Goal: Task Accomplishment & Management: Manage account settings

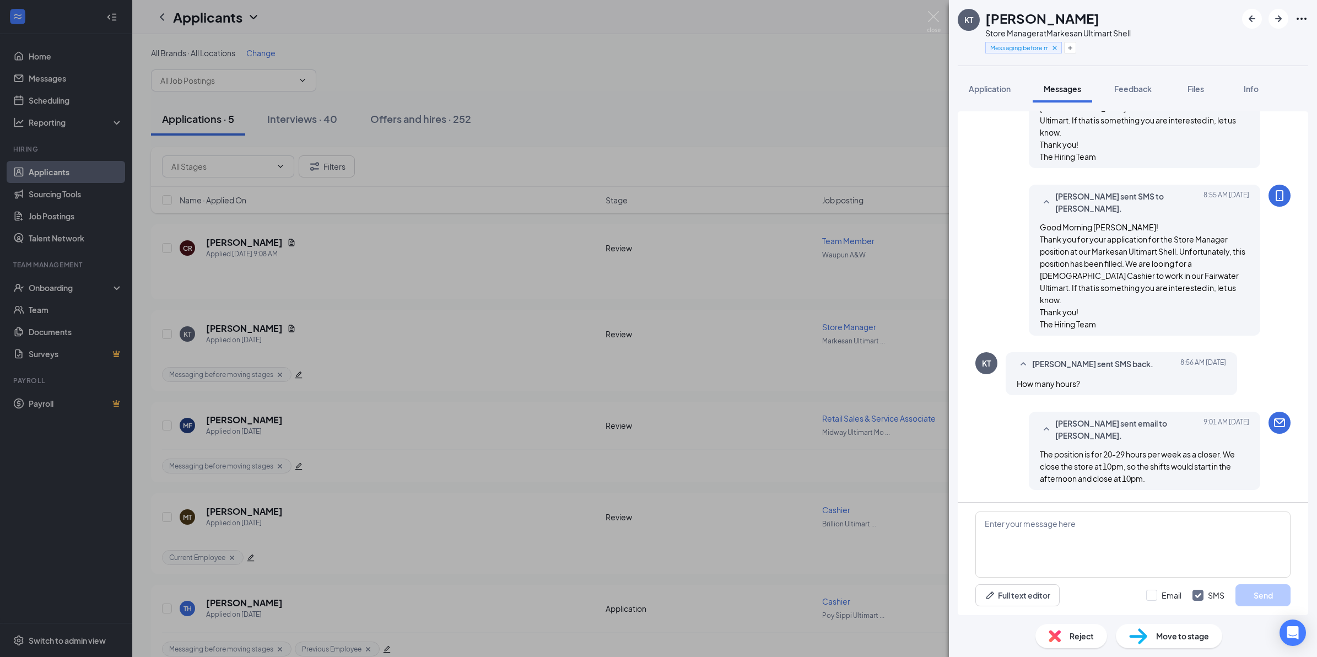
scroll to position [304, 0]
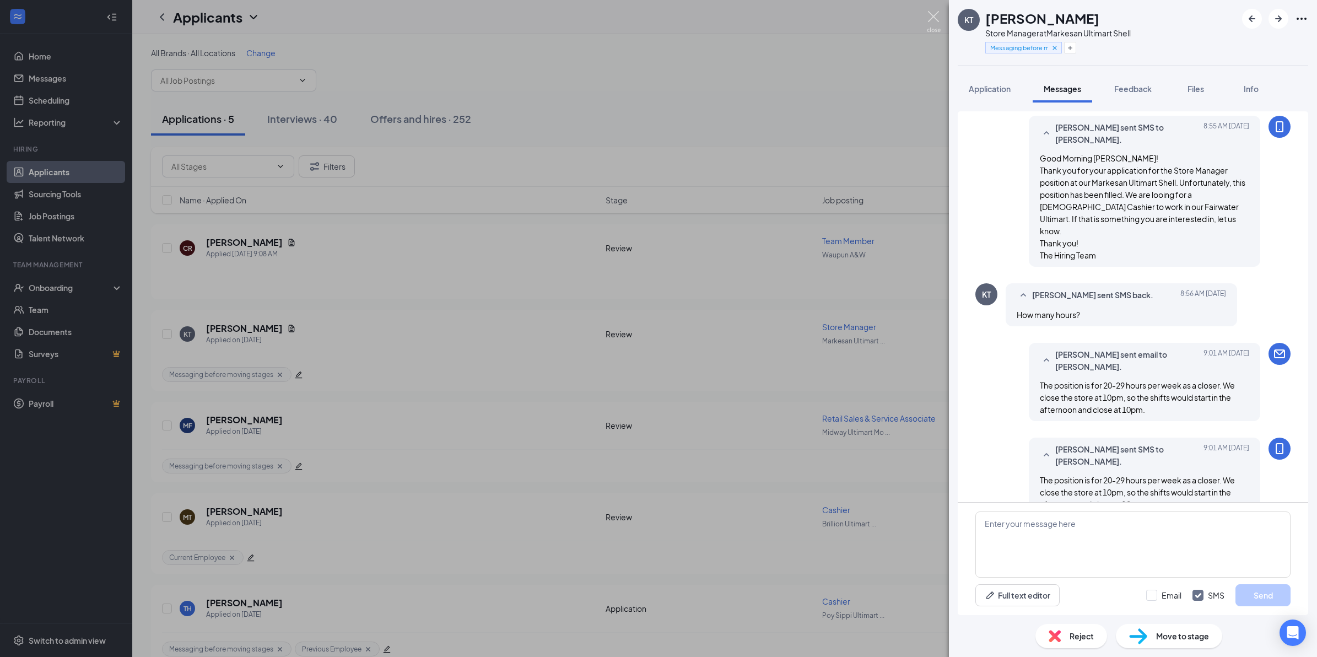
click at [931, 17] on img at bounding box center [934, 21] width 14 height 21
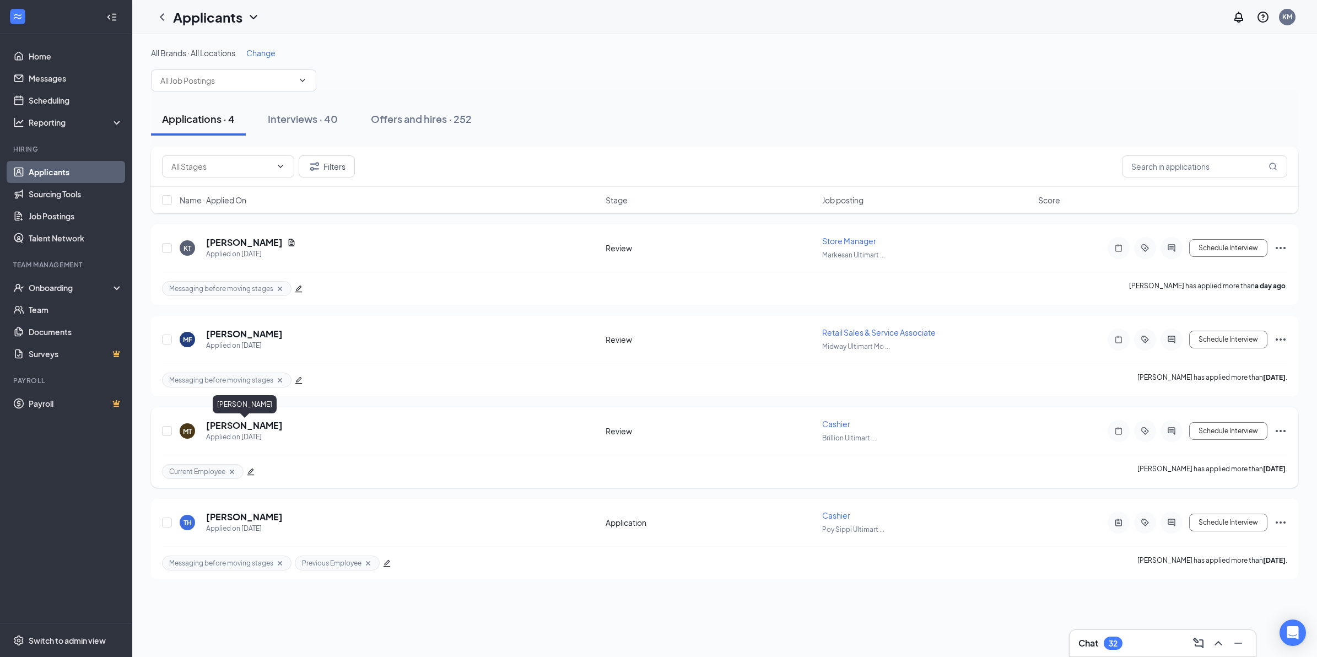
click at [260, 426] on h5 "[PERSON_NAME]" at bounding box center [244, 425] width 77 height 12
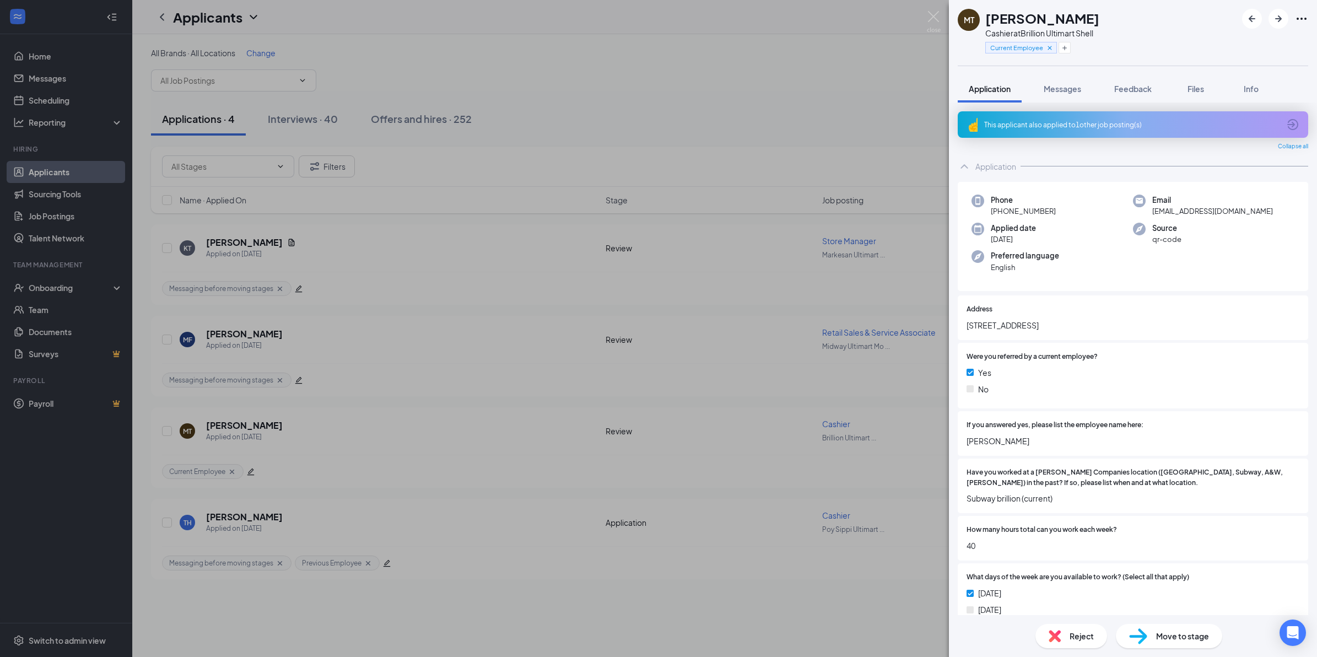
click at [1100, 120] on div "This applicant also applied to 1 other job posting(s)" at bounding box center [1131, 124] width 295 height 9
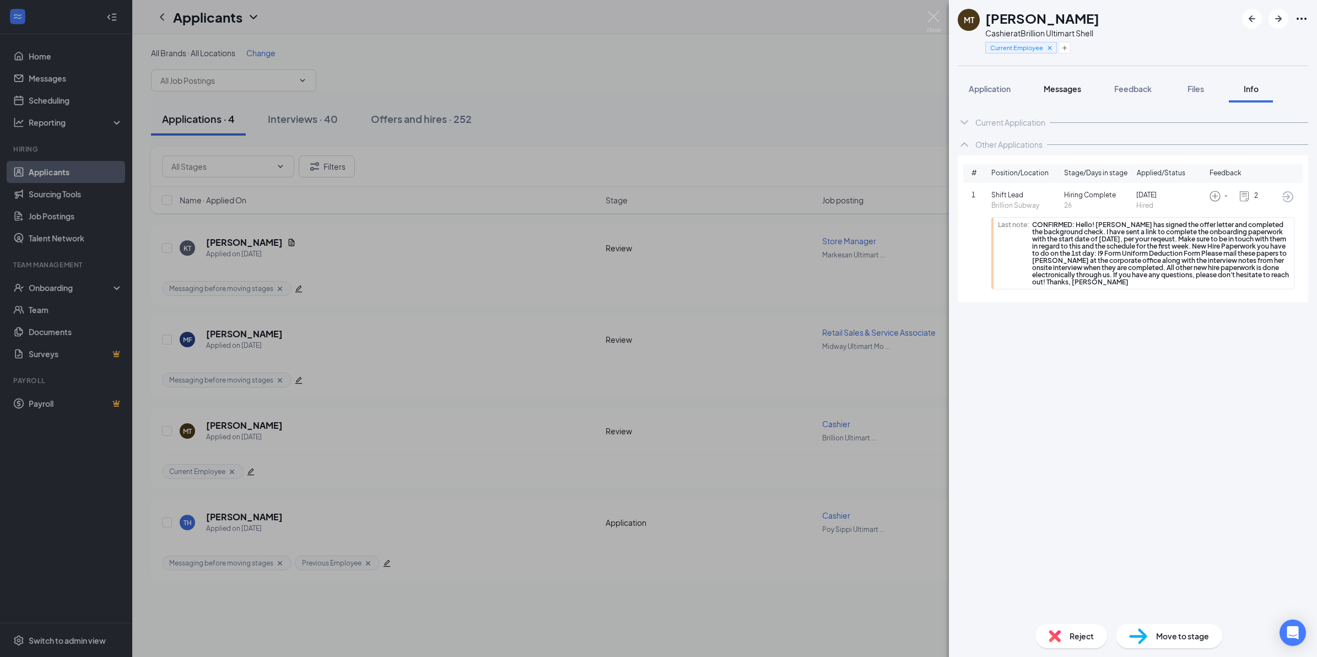
click at [1070, 91] on span "Messages" at bounding box center [1061, 89] width 37 height 10
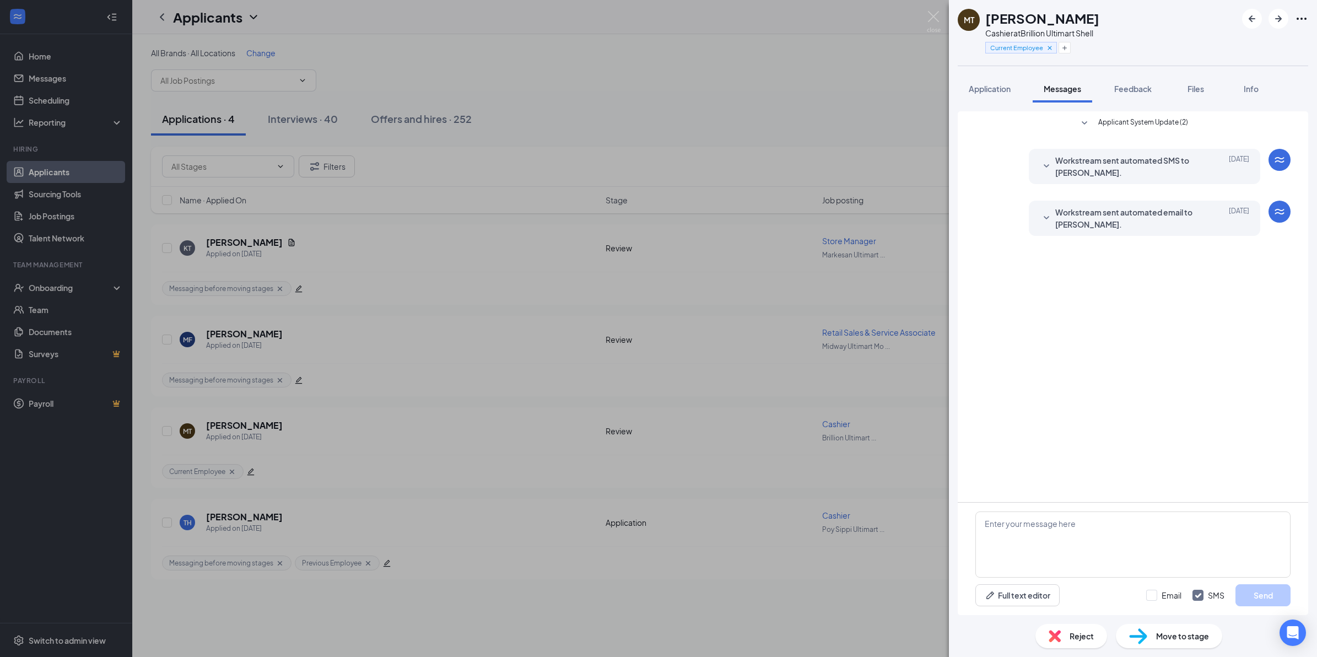
click at [1083, 218] on span "Workstream sent automated email to [PERSON_NAME]." at bounding box center [1127, 218] width 144 height 24
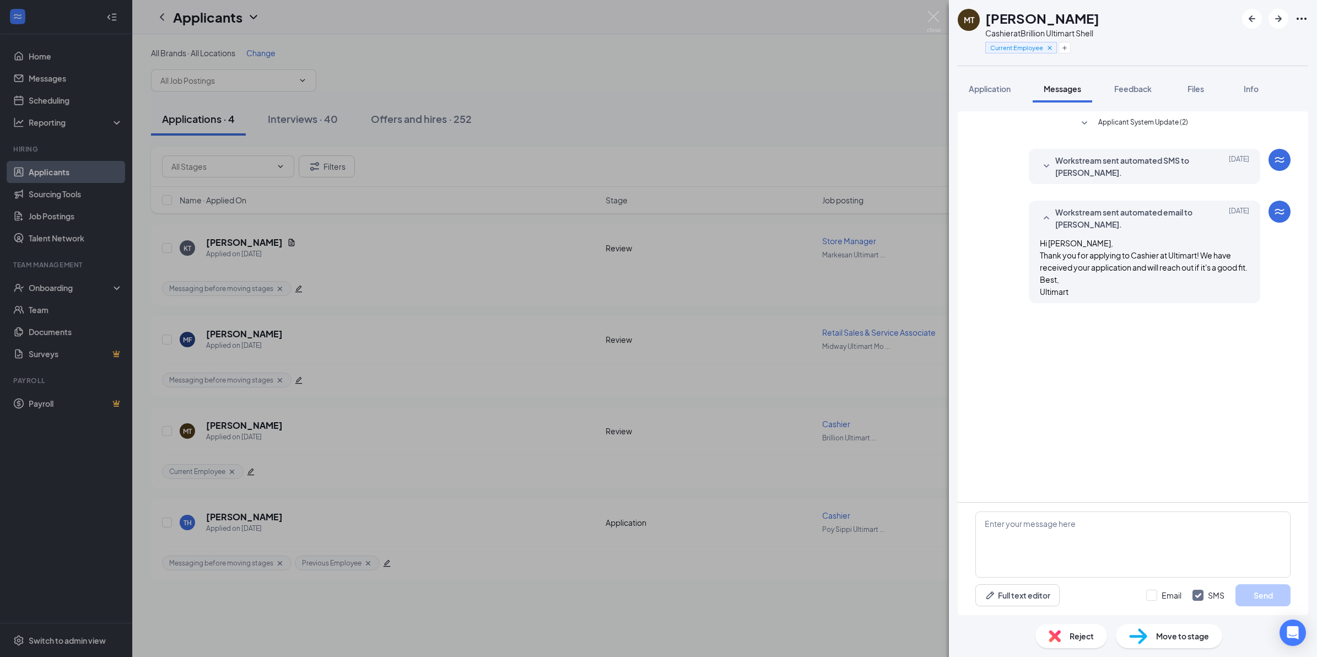
click at [1083, 218] on span "Workstream sent automated email to [PERSON_NAME]." at bounding box center [1127, 218] width 144 height 24
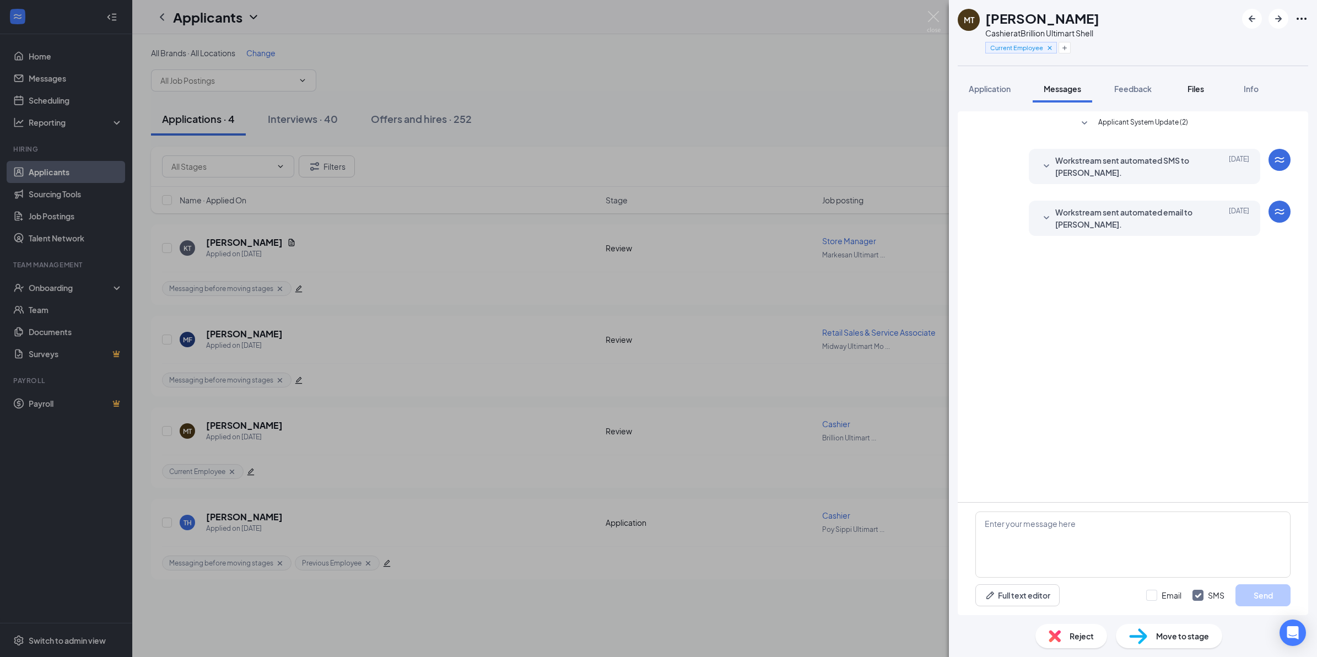
click at [1196, 89] on span "Files" at bounding box center [1195, 89] width 17 height 10
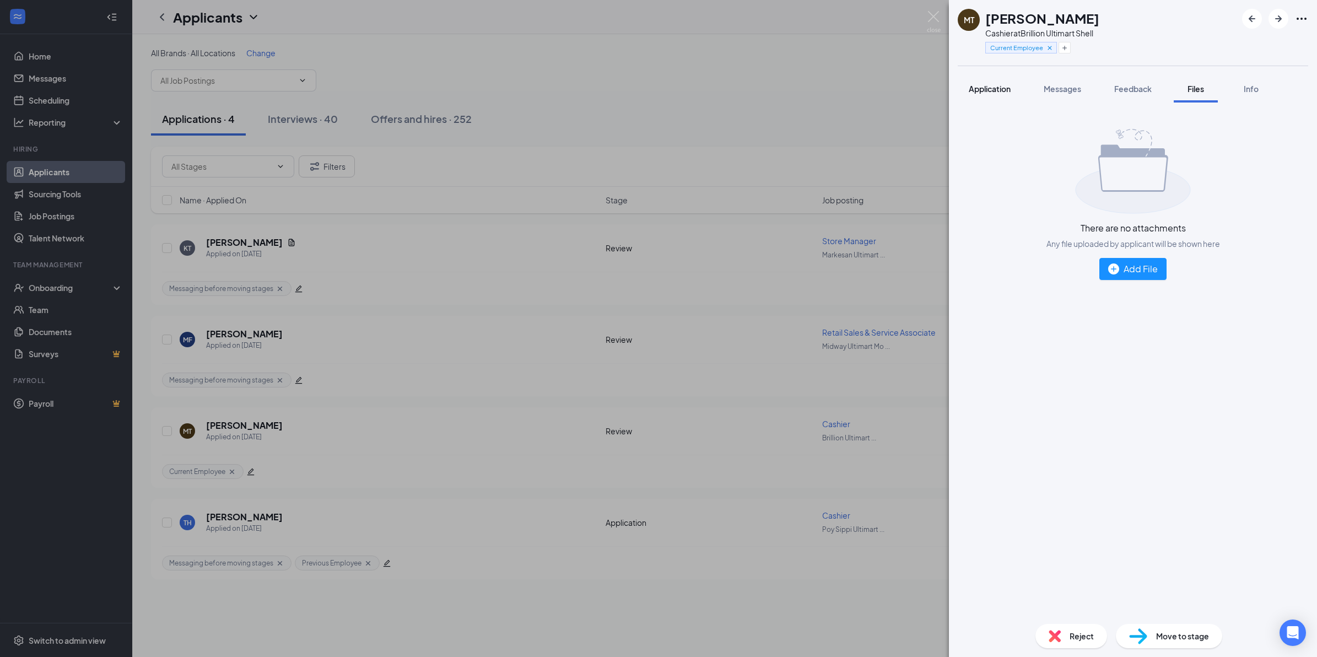
click at [979, 87] on span "Application" at bounding box center [990, 89] width 42 height 10
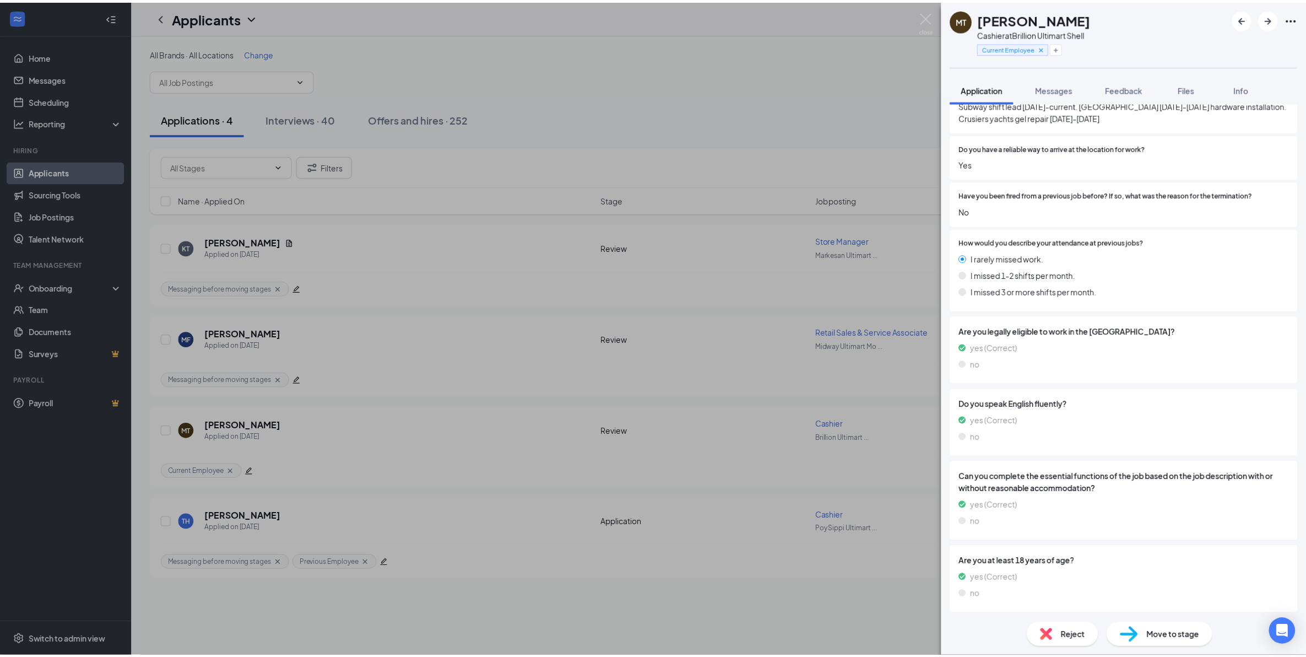
scroll to position [820, 0]
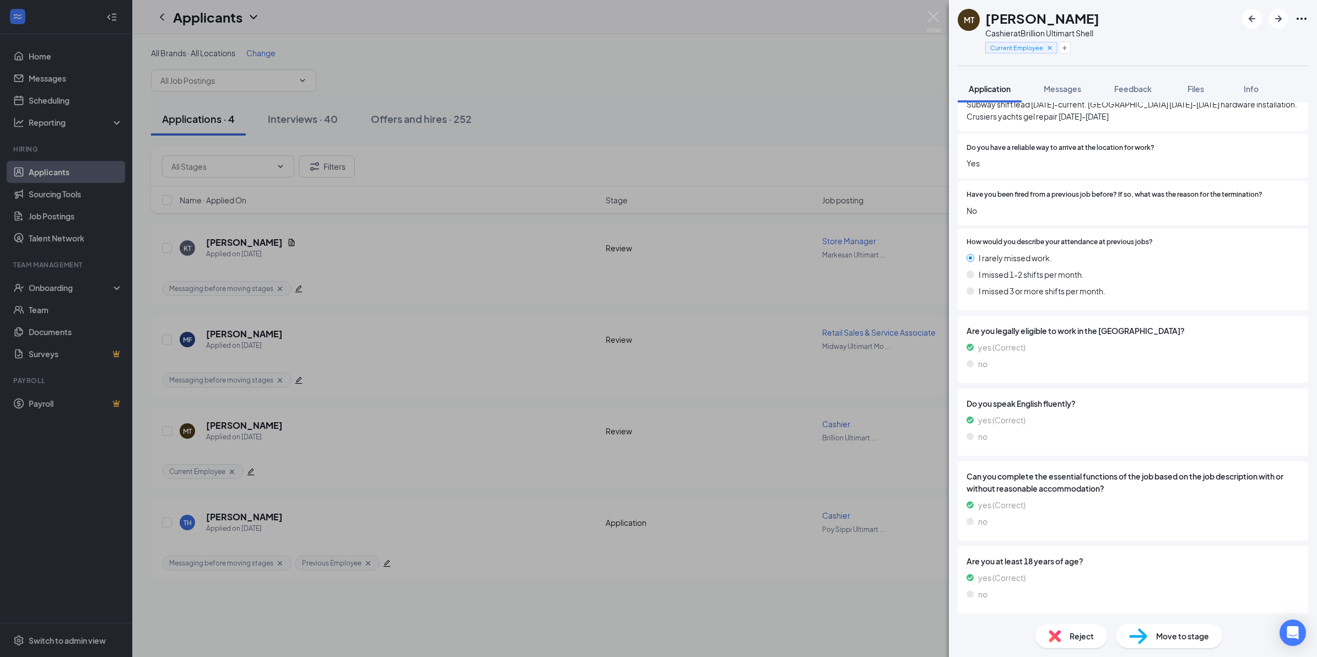
click at [926, 18] on div "MT [PERSON_NAME] Cashier at Brillion Ultimart Shell Current Employee Applicatio…" at bounding box center [658, 328] width 1317 height 657
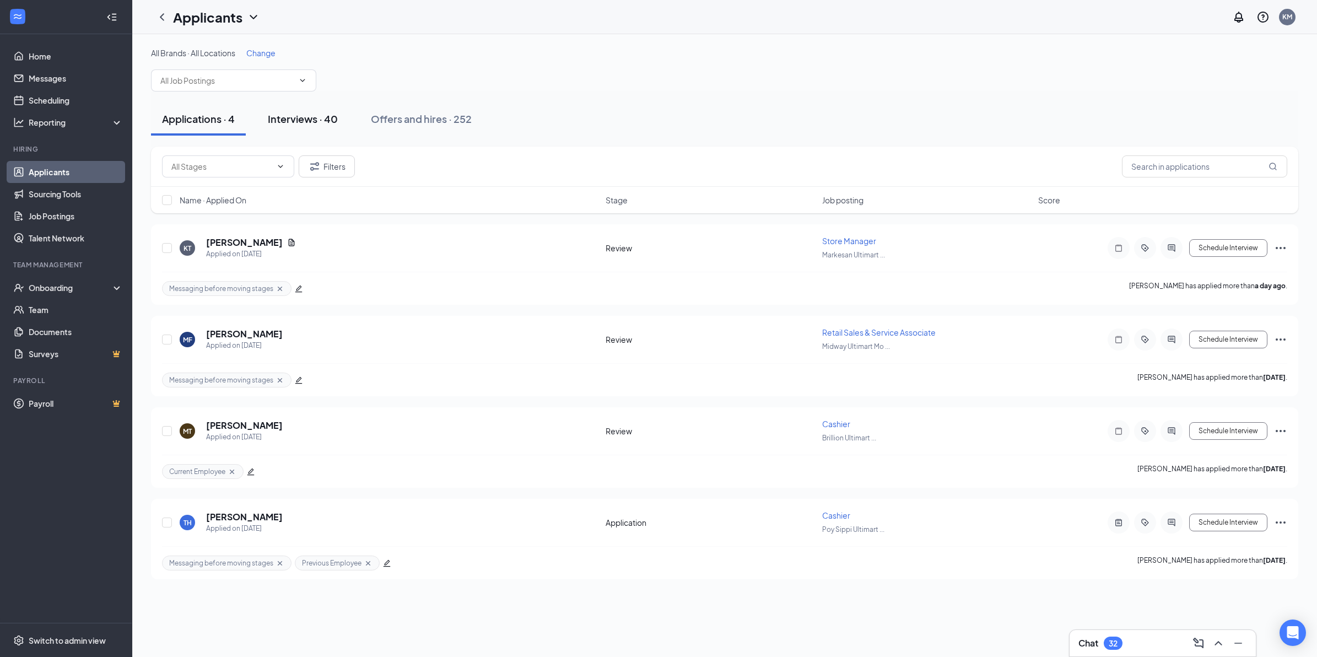
click at [309, 119] on div "Interviews · 40" at bounding box center [303, 119] width 70 height 14
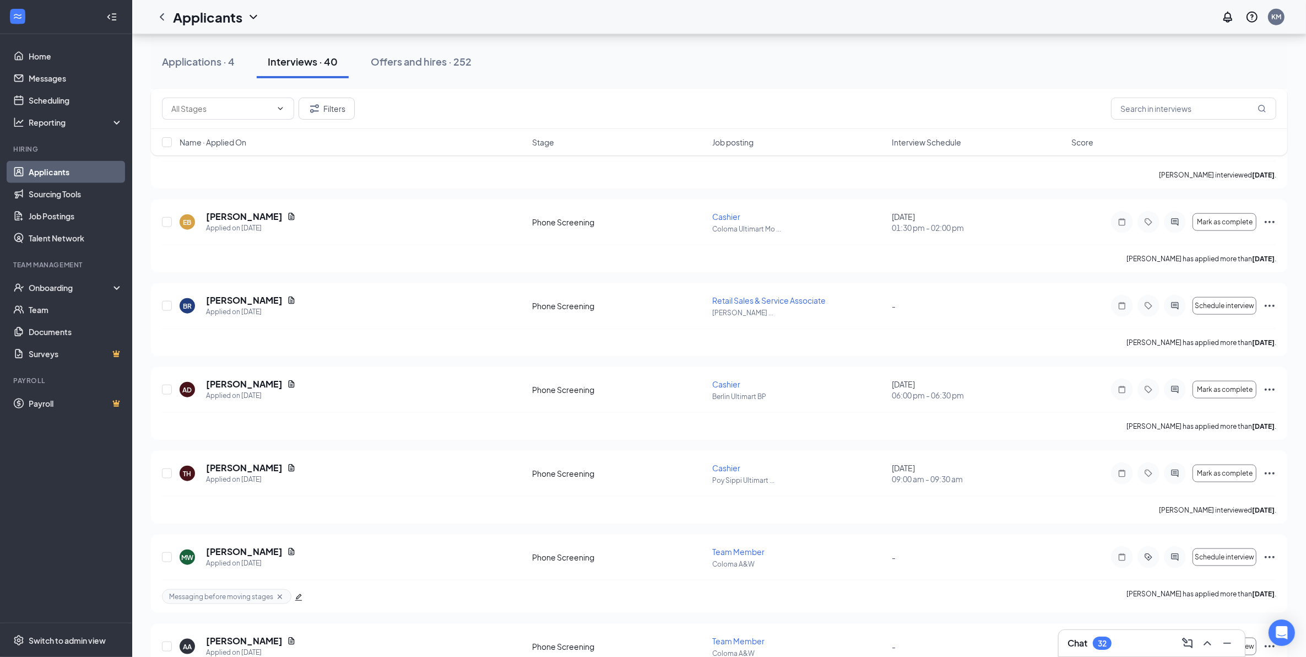
scroll to position [1377, 0]
drag, startPoint x: 46, startPoint y: 99, endPoint x: 926, endPoint y: 273, distance: 897.4
click at [46, 99] on link "Scheduling" at bounding box center [76, 100] width 94 height 22
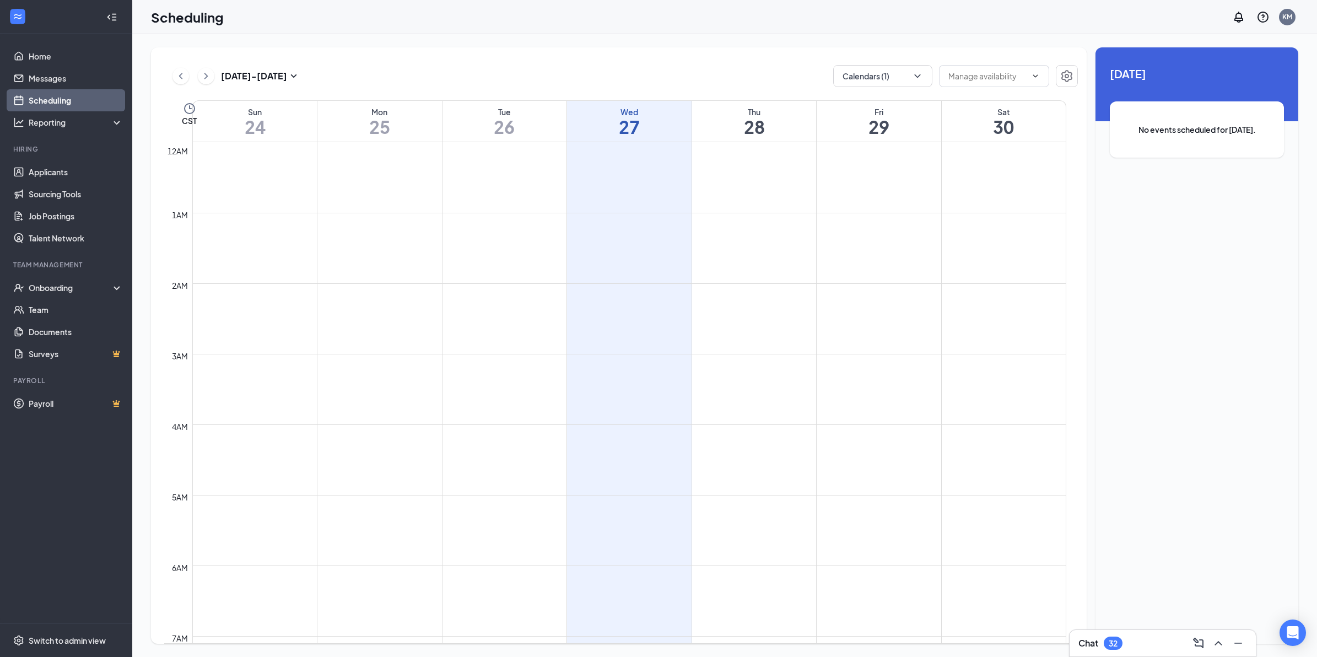
scroll to position [541, 0]
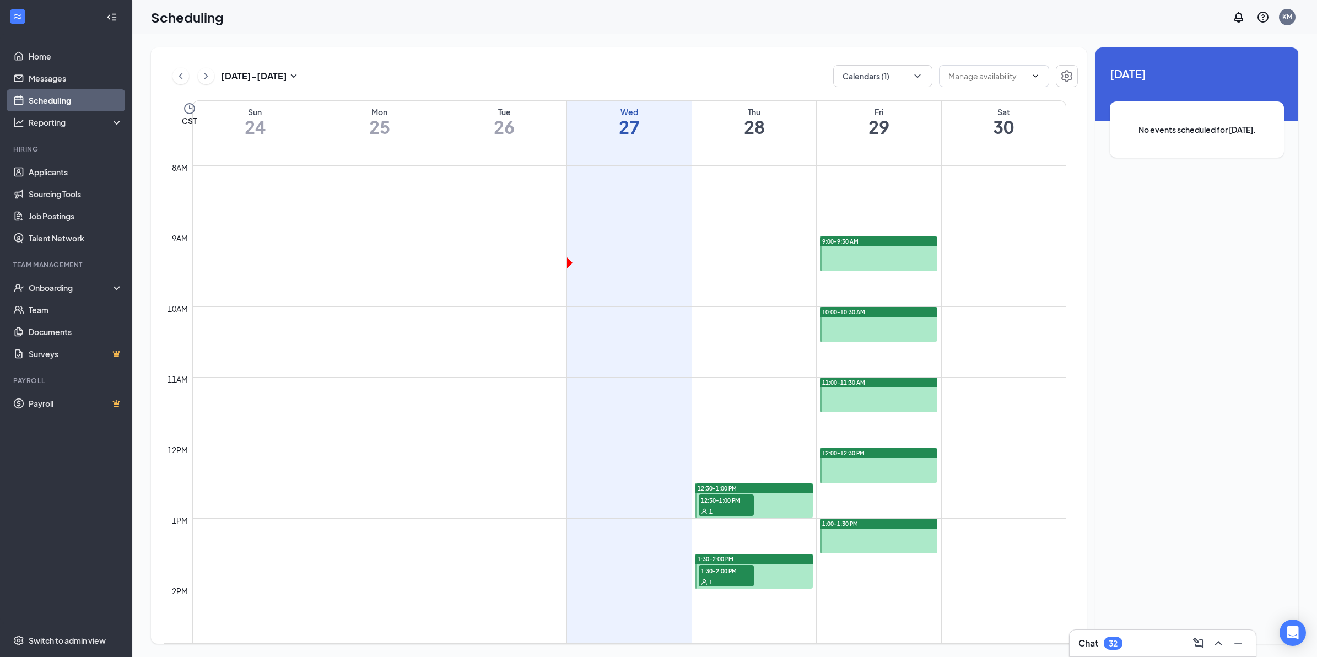
click at [891, 260] on div at bounding box center [878, 253] width 117 height 35
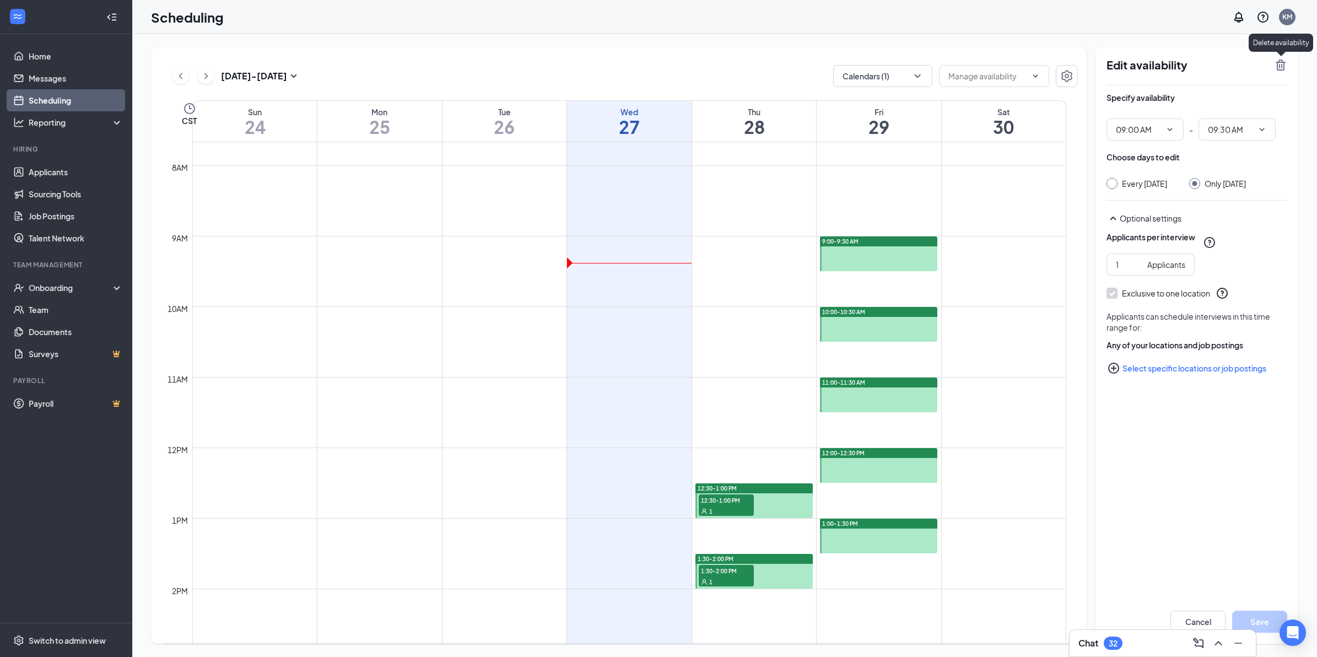
click at [1284, 67] on icon "TrashOutline" at bounding box center [1280, 65] width 10 height 11
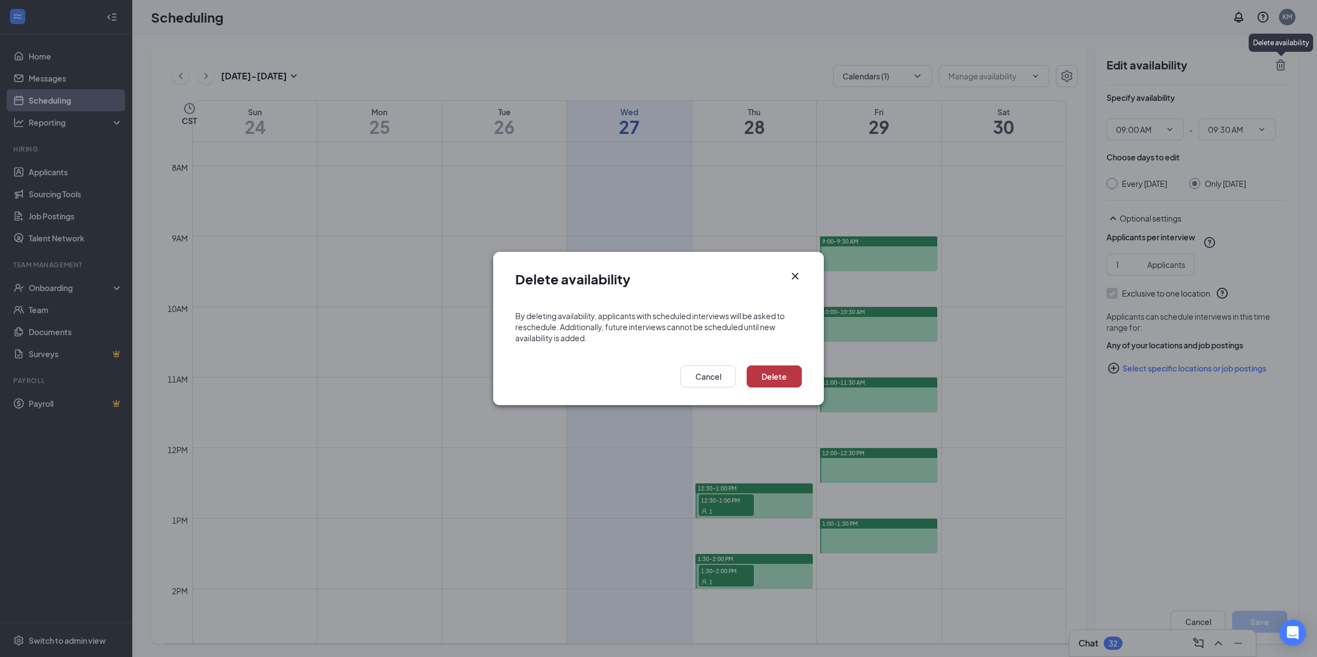
click at [770, 372] on button "Delete" at bounding box center [774, 376] width 55 height 22
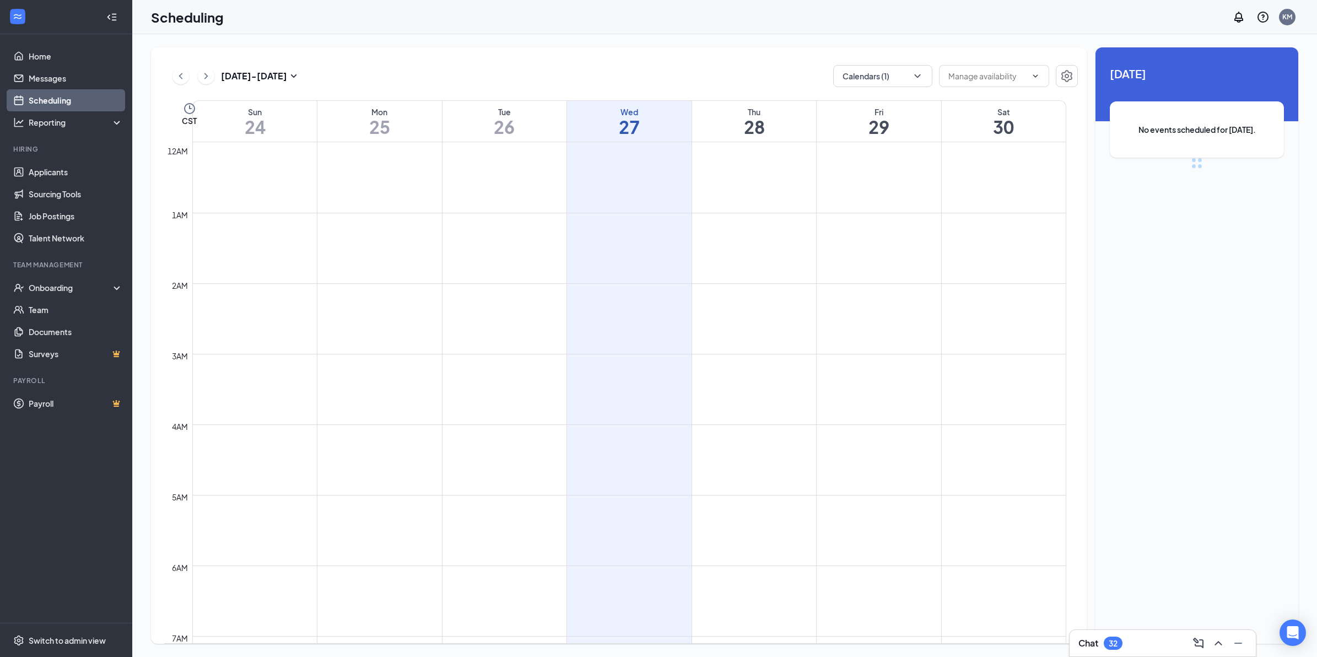
scroll to position [541, 0]
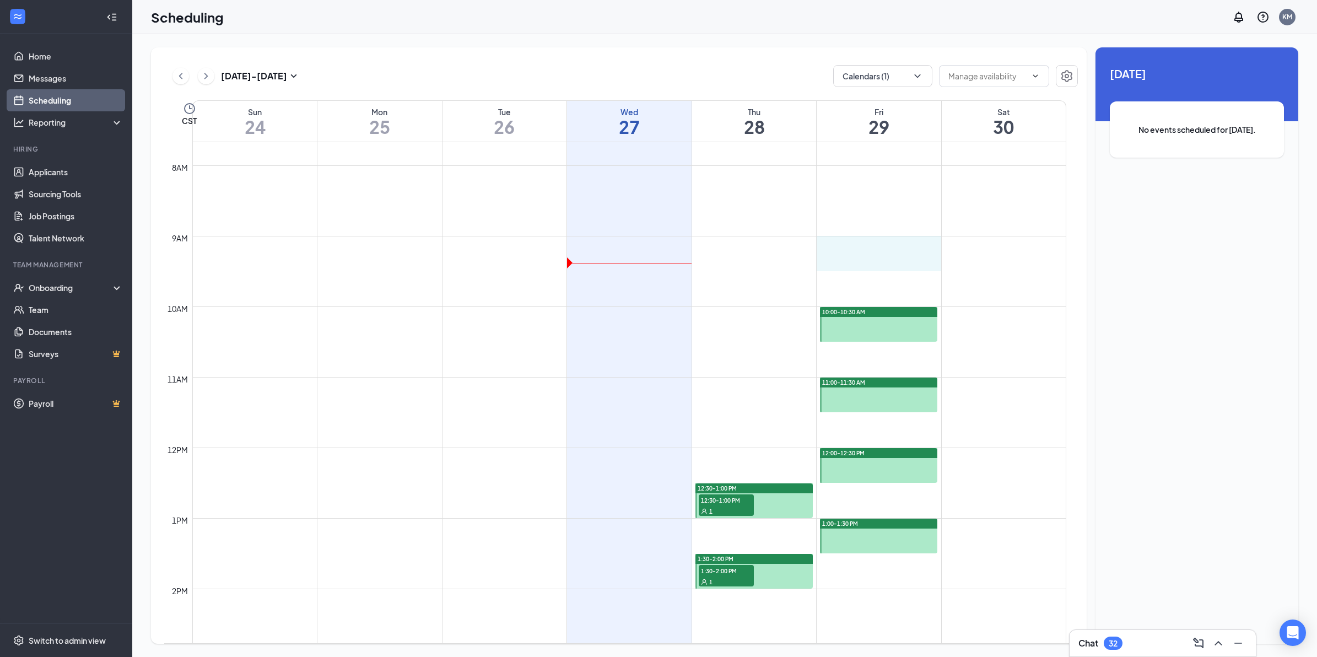
drag, startPoint x: 861, startPoint y: 241, endPoint x: 863, endPoint y: 253, distance: 12.2
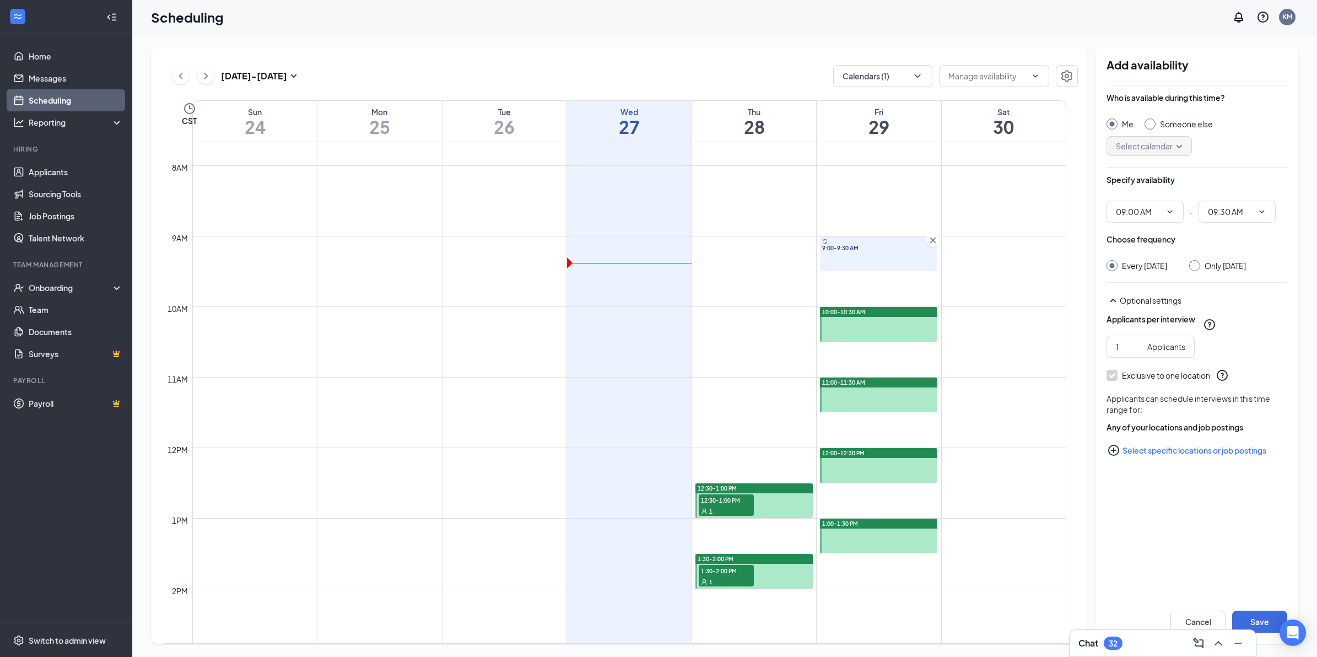
type input "09:00 AM"
type input "09:30 AM"
click at [1193, 266] on input "Only [DATE]" at bounding box center [1193, 264] width 8 height 8
radio input "true"
radio input "false"
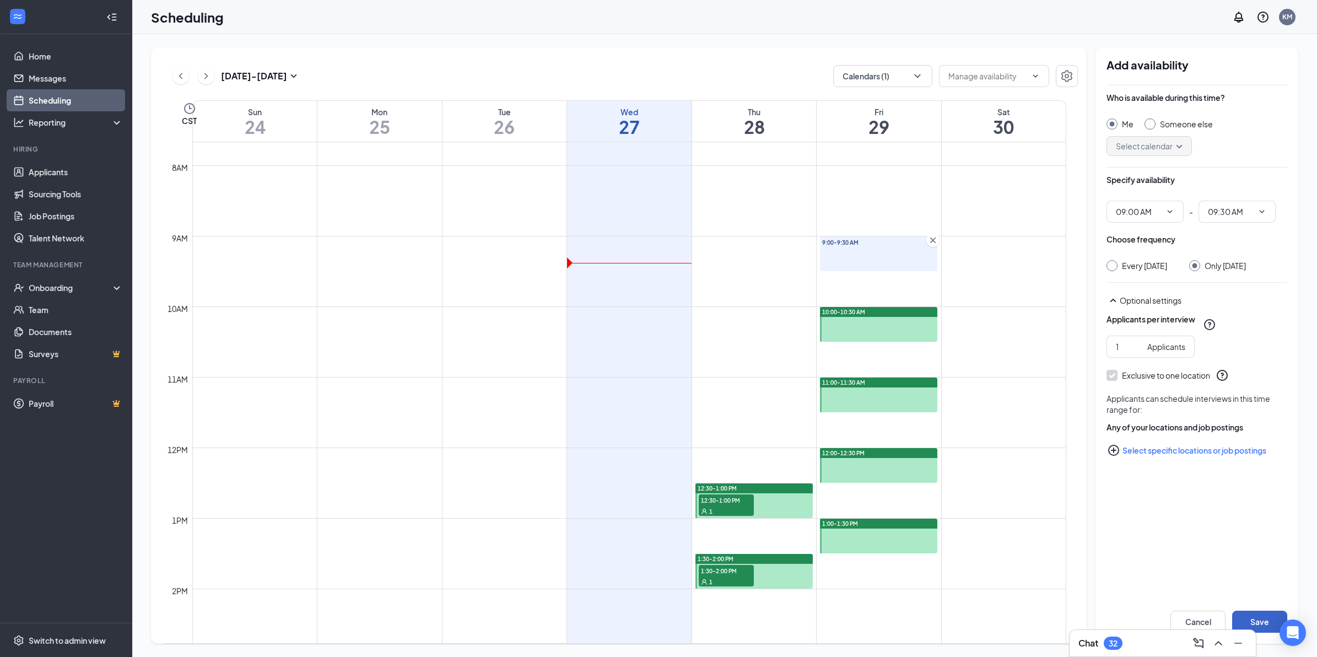
click at [1246, 621] on button "Save" at bounding box center [1259, 621] width 55 height 22
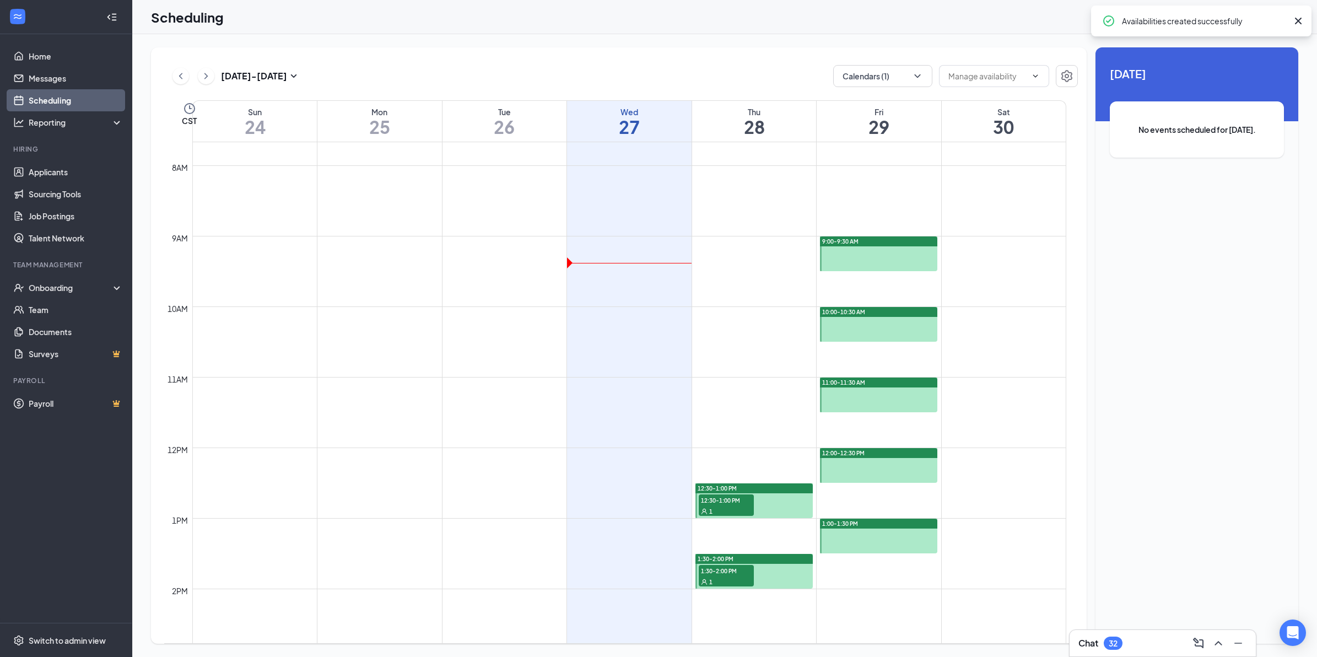
click at [879, 316] on div "10:00-10:30 AM" at bounding box center [878, 312] width 117 height 10
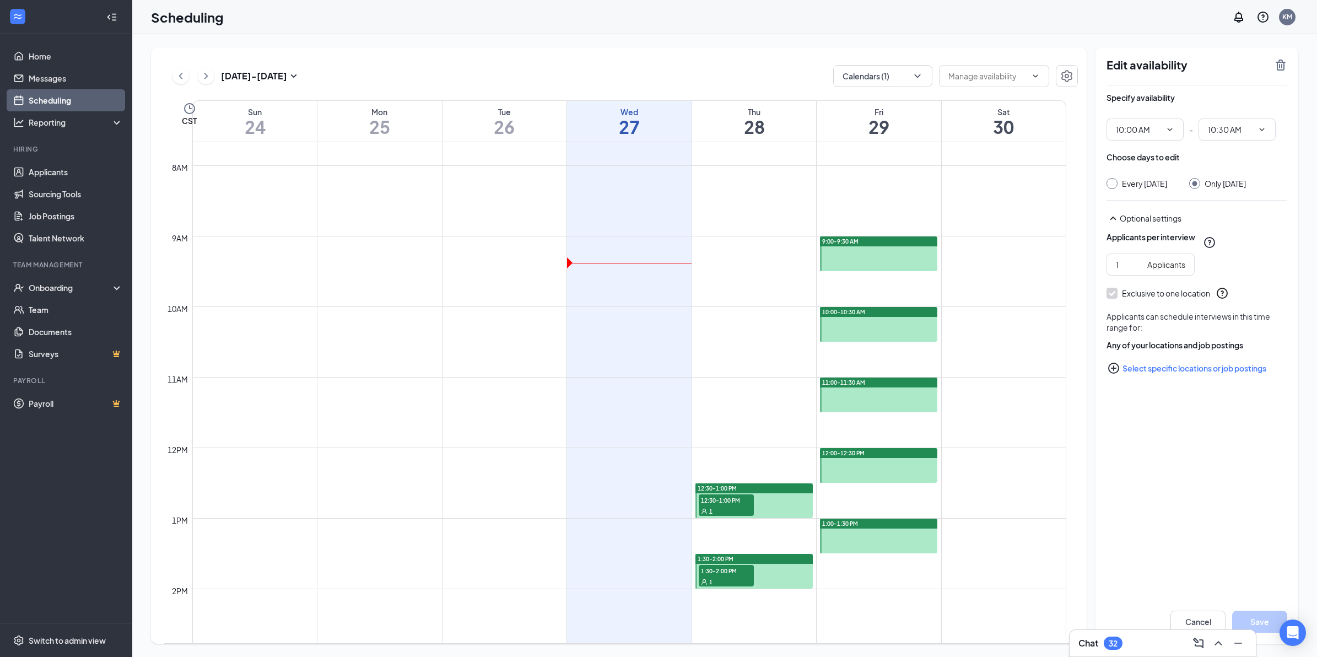
click at [898, 329] on div at bounding box center [878, 324] width 117 height 35
click at [1279, 67] on icon "TrashOutline" at bounding box center [1280, 65] width 10 height 11
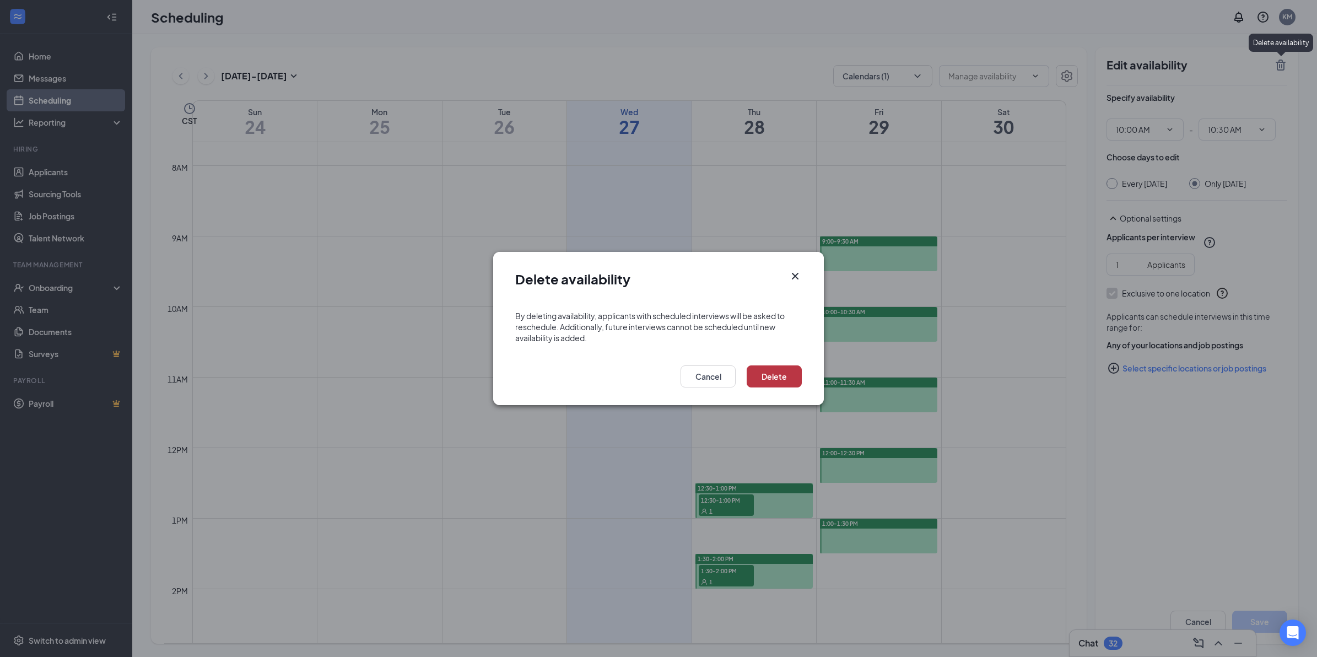
click at [770, 369] on button "Delete" at bounding box center [774, 376] width 55 height 22
